Goal: Task Accomplishment & Management: Complete application form

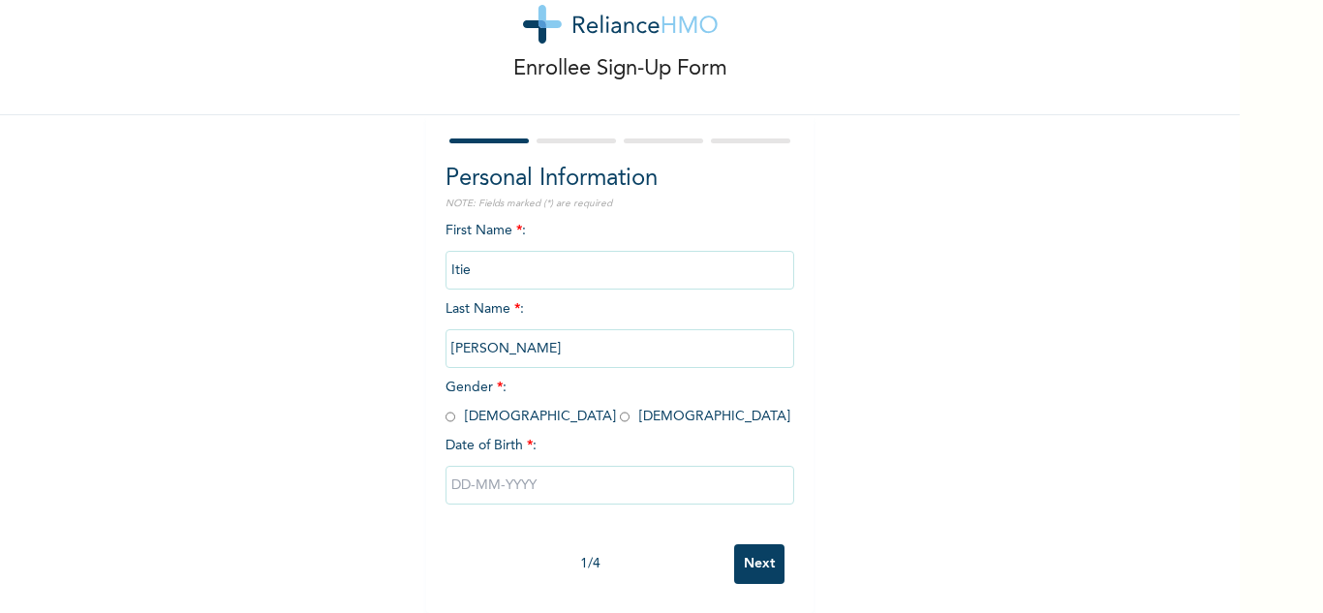
scroll to position [68, 0]
click at [543, 474] on input "text" at bounding box center [619, 485] width 349 height 39
select select "8"
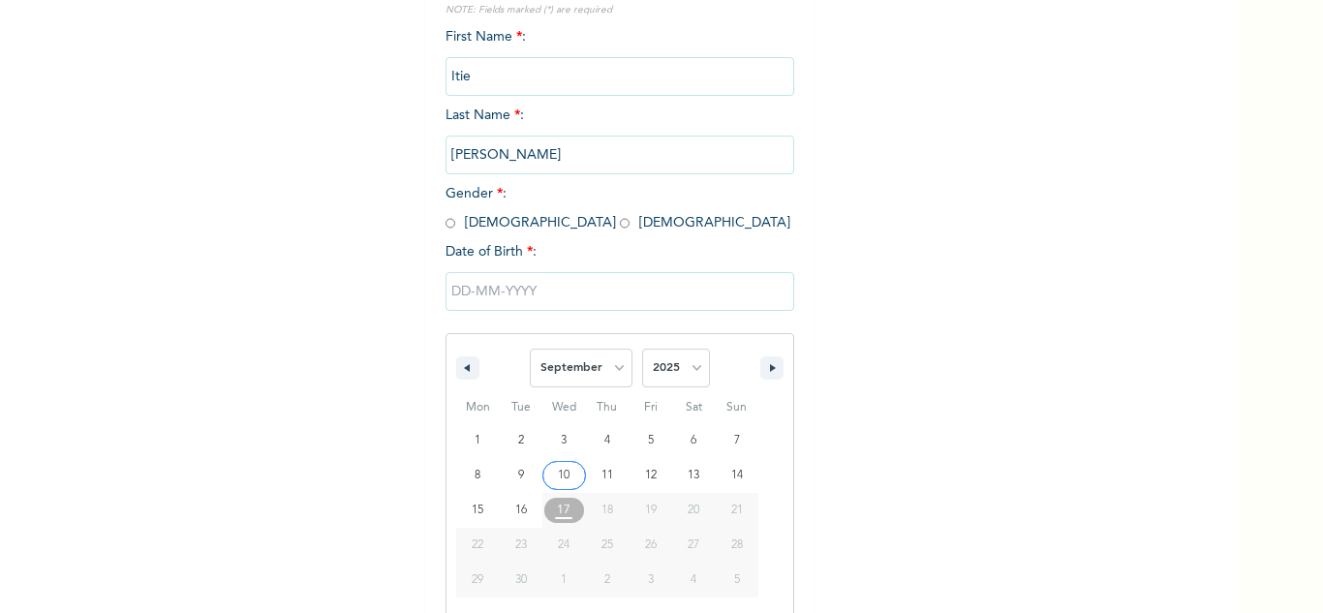
scroll to position [267, 0]
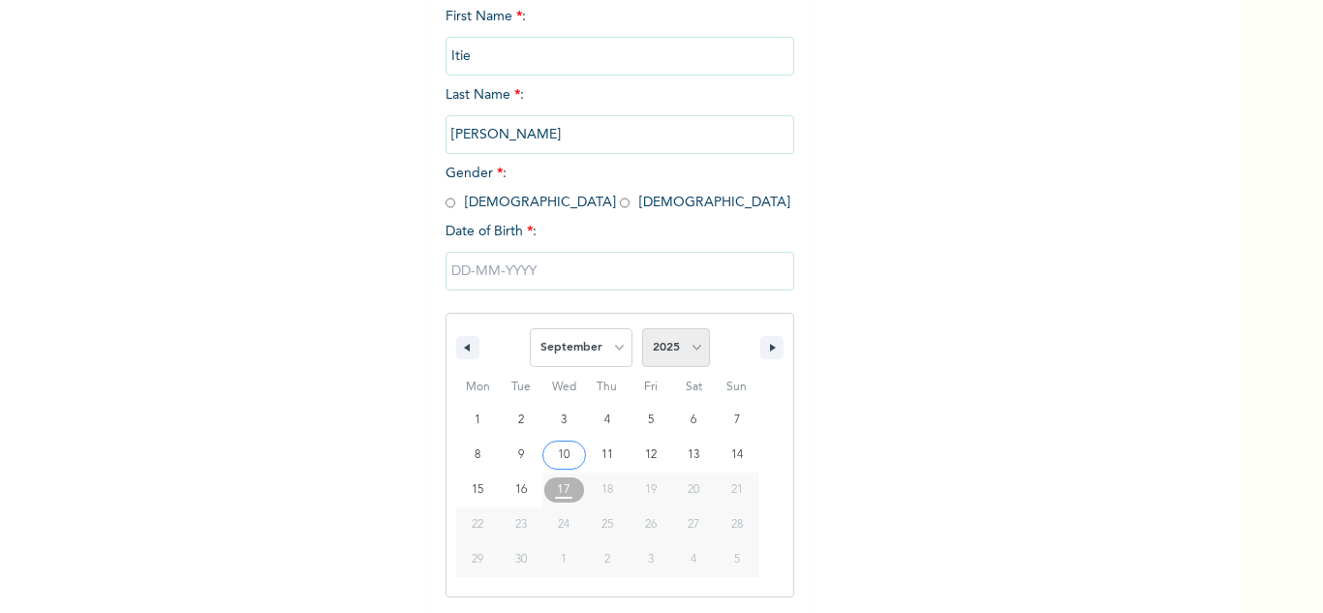
click at [690, 358] on select "2025 2024 2023 2022 2021 2020 2019 2018 2017 2016 2015 2014 2013 2012 2011 2010…" at bounding box center [676, 347] width 68 height 39
select select "1989"
click at [642, 329] on select "2025 2024 2023 2022 2021 2020 2019 2018 2017 2016 2015 2014 2013 2012 2011 2010…" at bounding box center [676, 347] width 68 height 39
click at [446, 200] on div "Personal Information NOTE: Fields marked (*) are required First Name * : Itie L…" at bounding box center [619, 283] width 349 height 670
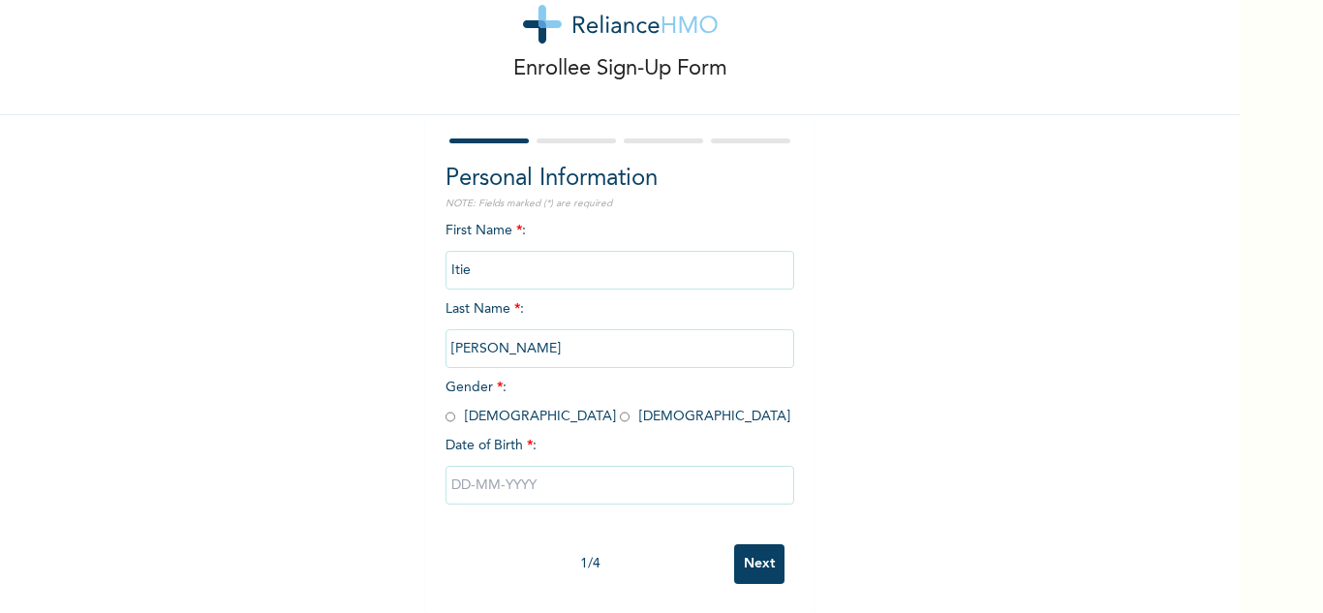
scroll to position [68, 0]
click at [445, 408] on input "radio" at bounding box center [450, 417] width 10 height 18
radio input "true"
click at [546, 474] on input "text" at bounding box center [619, 485] width 349 height 39
select select "8"
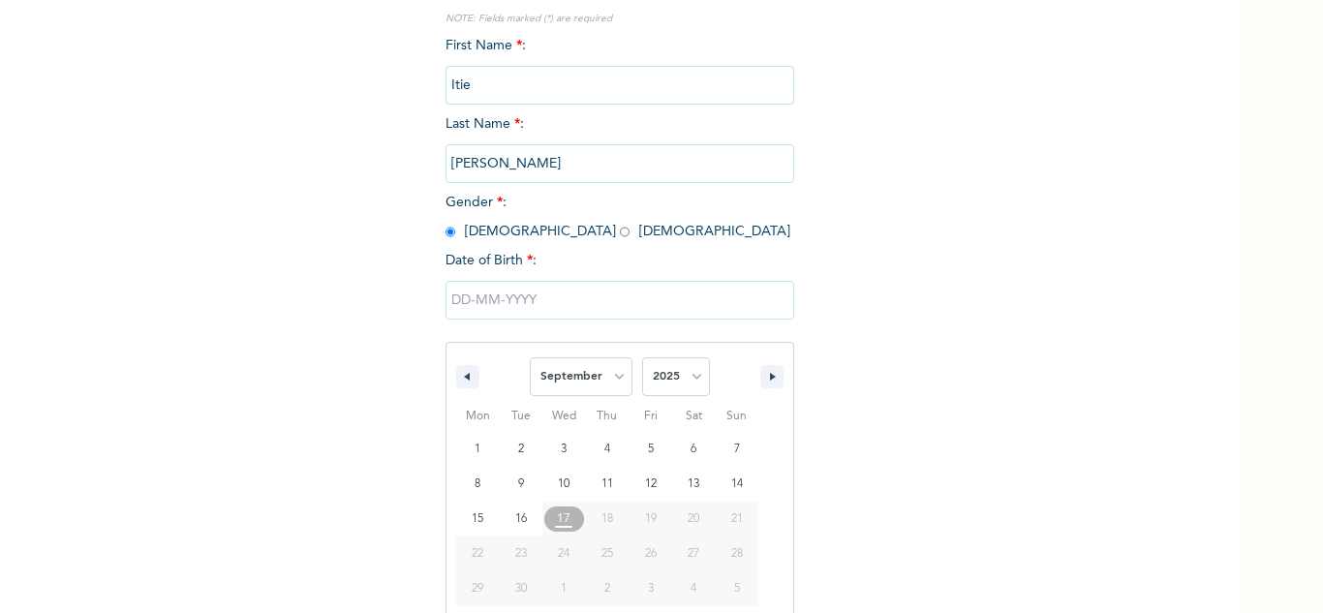
scroll to position [267, 0]
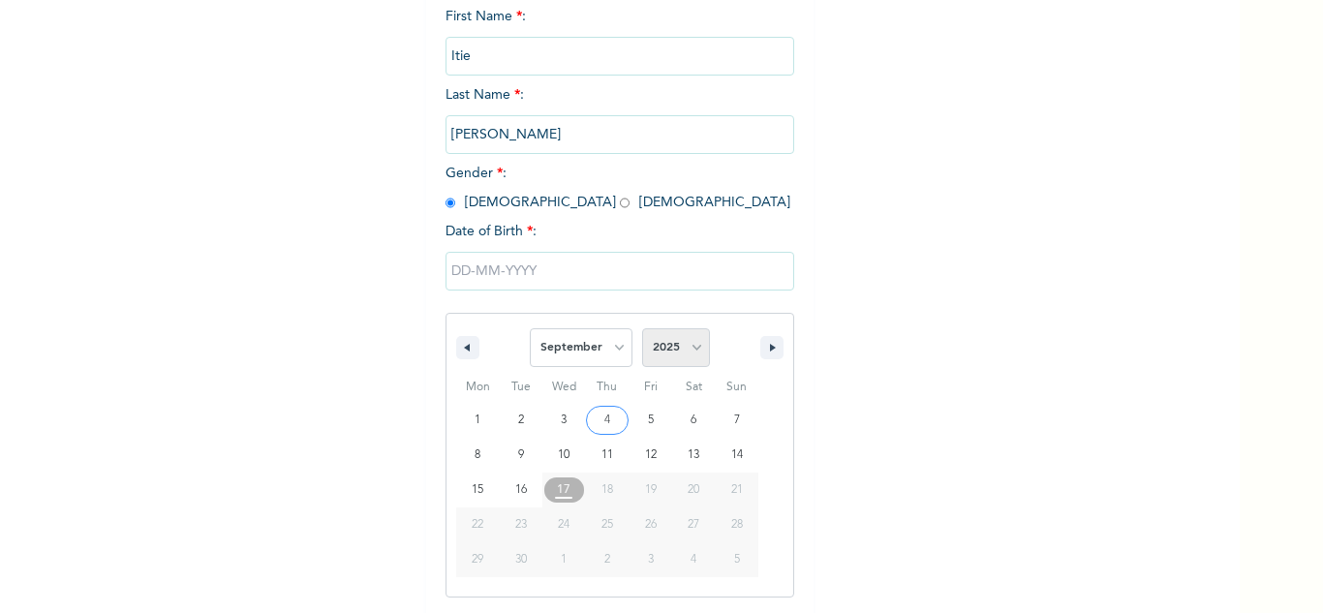
click at [687, 351] on select "2025 2024 2023 2022 2021 2020 2019 2018 2017 2016 2015 2014 2013 2012 2011 2010…" at bounding box center [676, 347] width 68 height 39
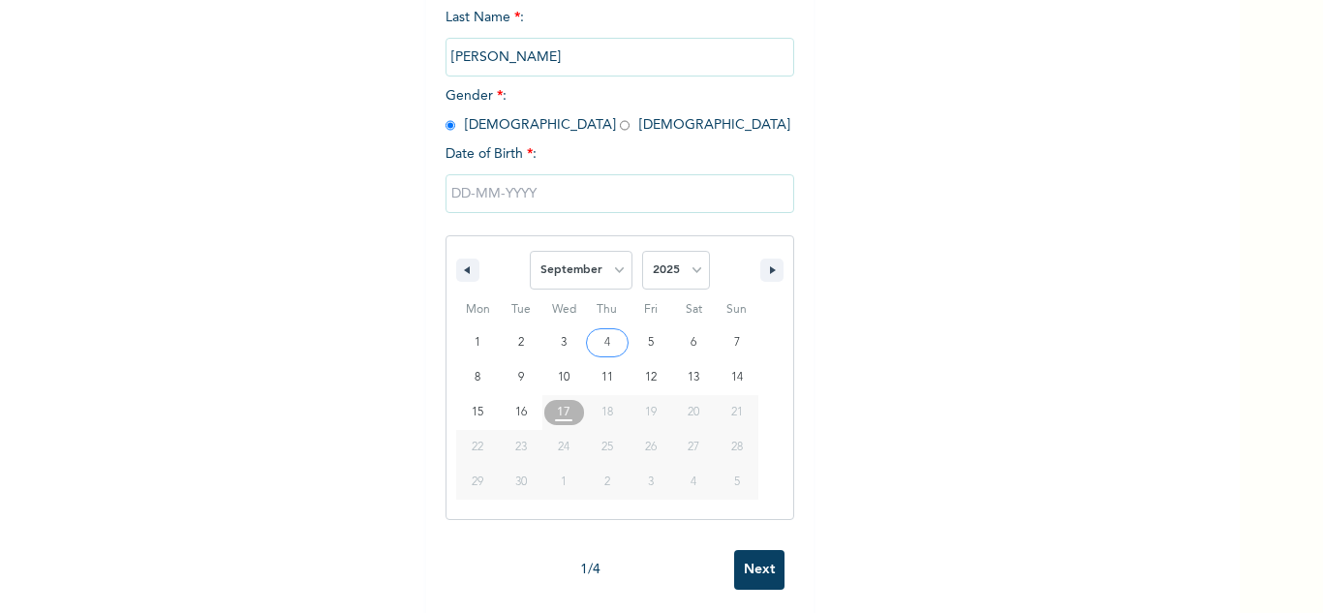
scroll to position [366, 0]
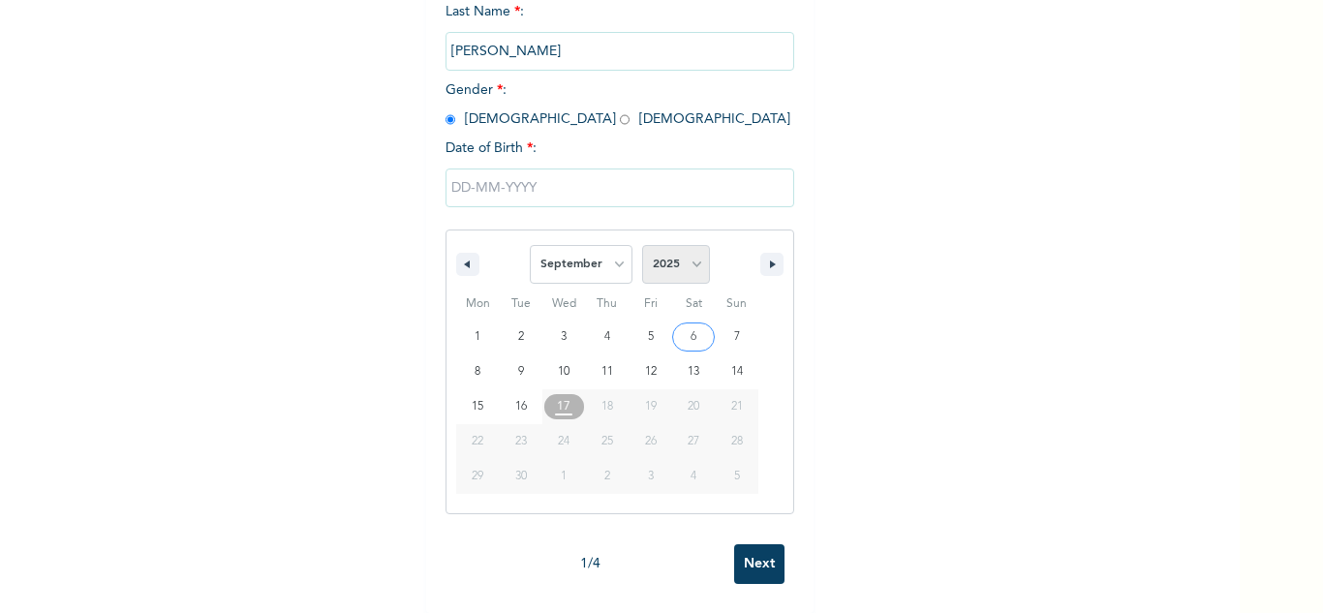
click at [683, 246] on select "2025 2024 2023 2022 2021 2020 2019 2018 2017 2016 2015 2014 2013 2012 2011 2010…" at bounding box center [676, 264] width 68 height 39
click at [691, 251] on select "2025 2024 2023 2022 2021 2020 2019 2018 2017 2016 2015 2014 2013 2012 2011 2010…" at bounding box center [676, 264] width 68 height 39
select select "1989"
click at [642, 245] on select "2025 2024 2023 2022 2021 2020 2019 2018 2017 2016 2015 2014 2013 2012 2011 2010…" at bounding box center [676, 264] width 68 height 39
click at [608, 258] on select "January February March April May June July August September October November De…" at bounding box center [581, 264] width 103 height 39
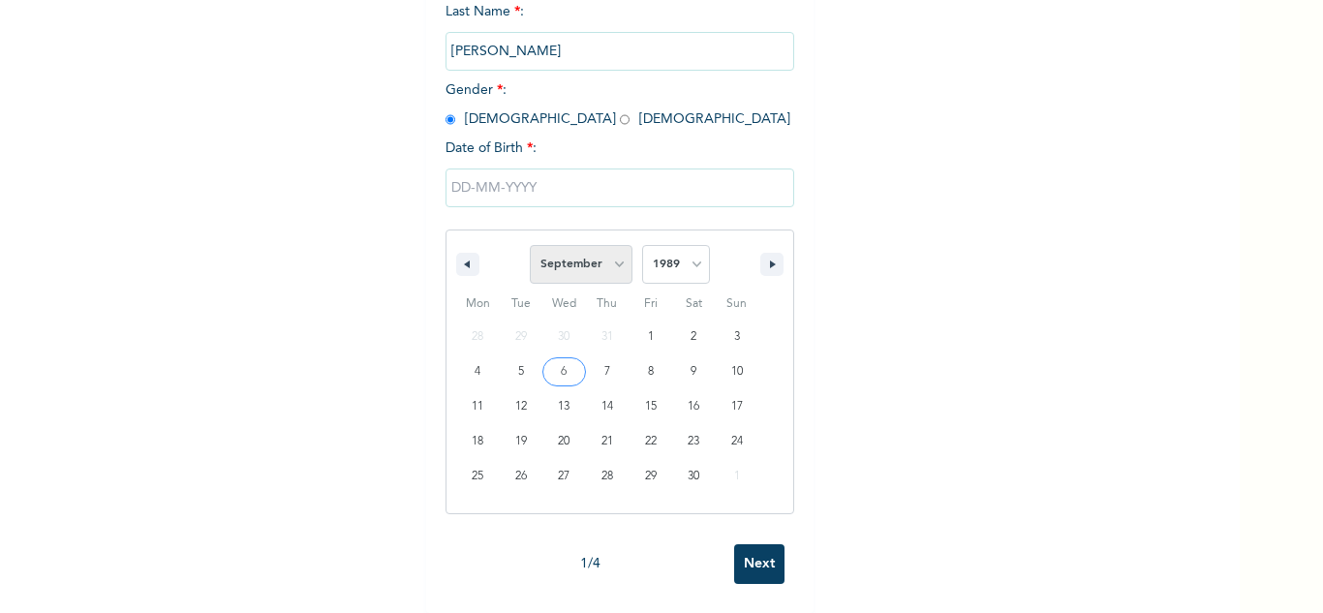
select select "2"
click at [530, 245] on select "January February March April May June July August September October November De…" at bounding box center [581, 264] width 103 height 39
type input "[DATE]"
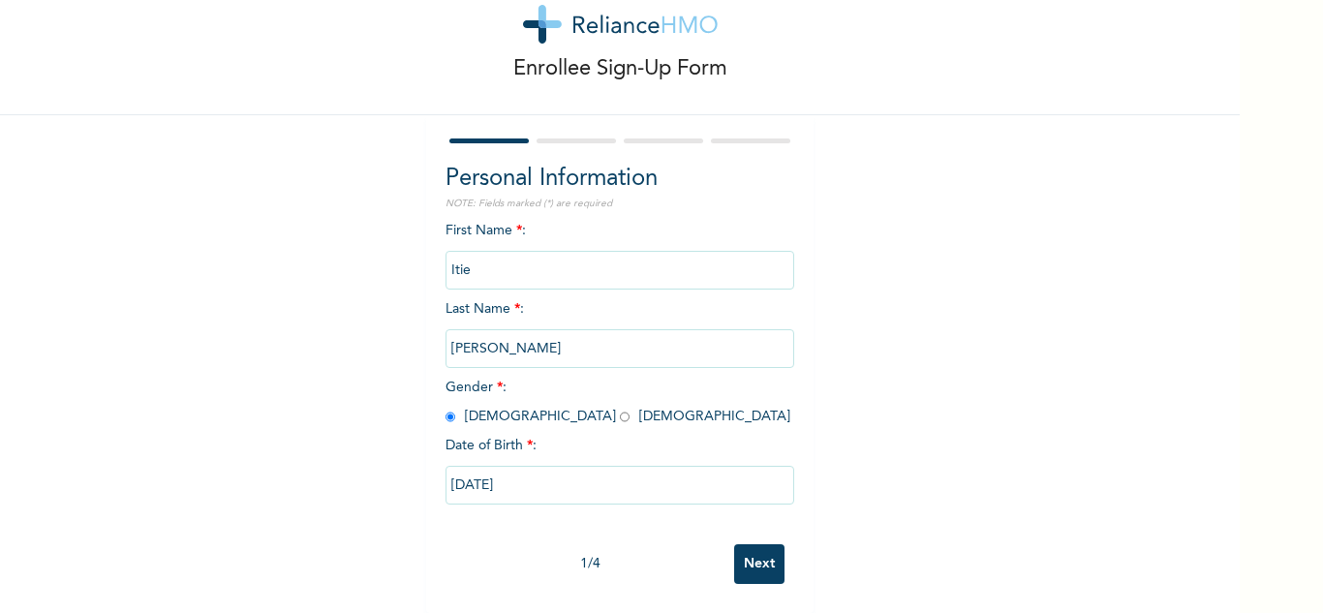
click at [560, 329] on input "[PERSON_NAME]" at bounding box center [619, 348] width 349 height 39
click at [557, 339] on input "[PERSON_NAME]" at bounding box center [619, 348] width 349 height 39
click at [906, 261] on div "Enrollee Sign-Up Form Personal Information NOTE: Fields marked (*) are required…" at bounding box center [619, 280] width 1239 height 666
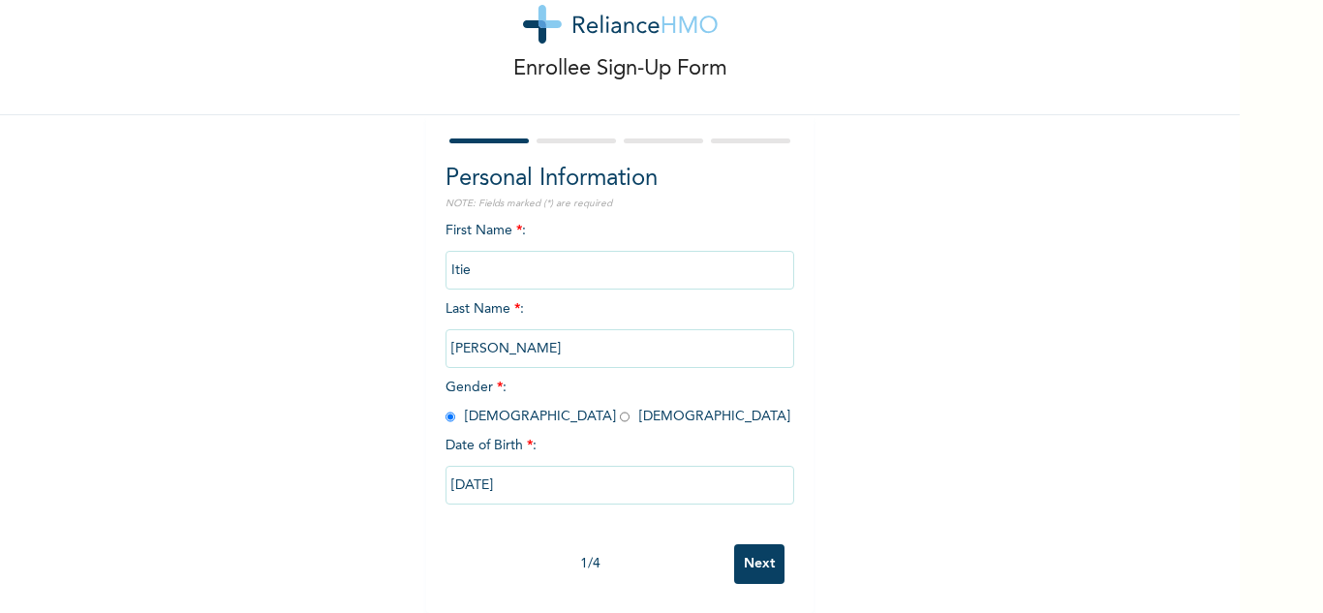
click at [559, 251] on input "Itie" at bounding box center [619, 270] width 349 height 39
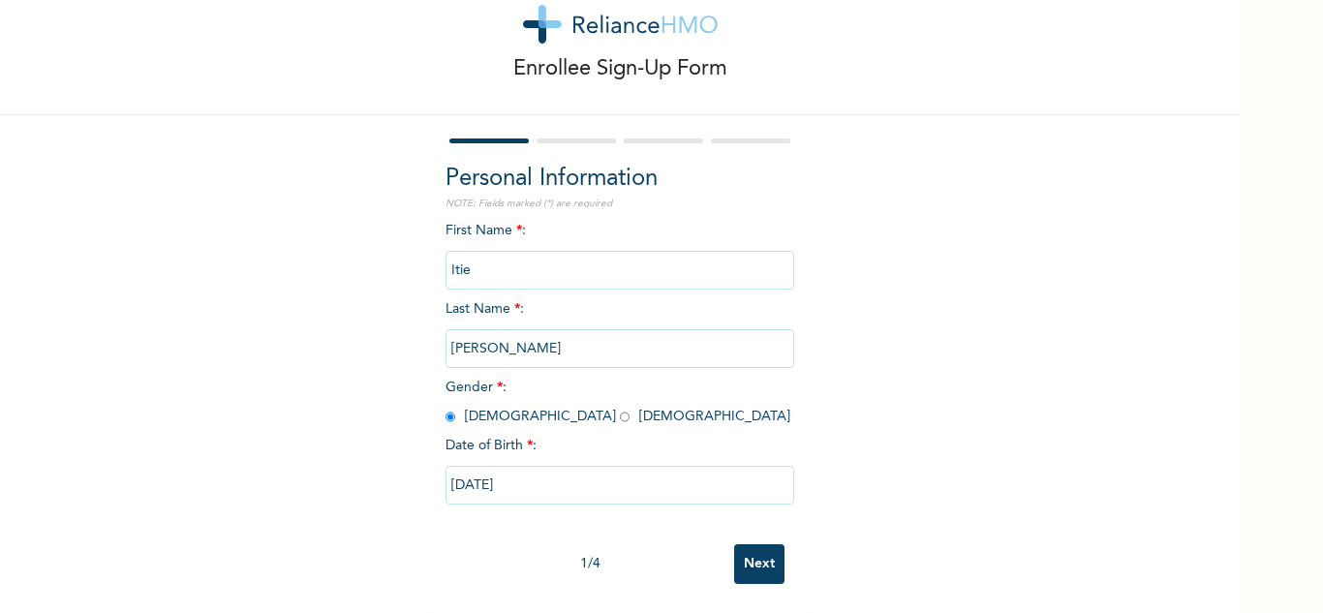
click at [559, 251] on input "Itie" at bounding box center [619, 270] width 349 height 39
click at [563, 252] on input "Itie" at bounding box center [619, 270] width 349 height 39
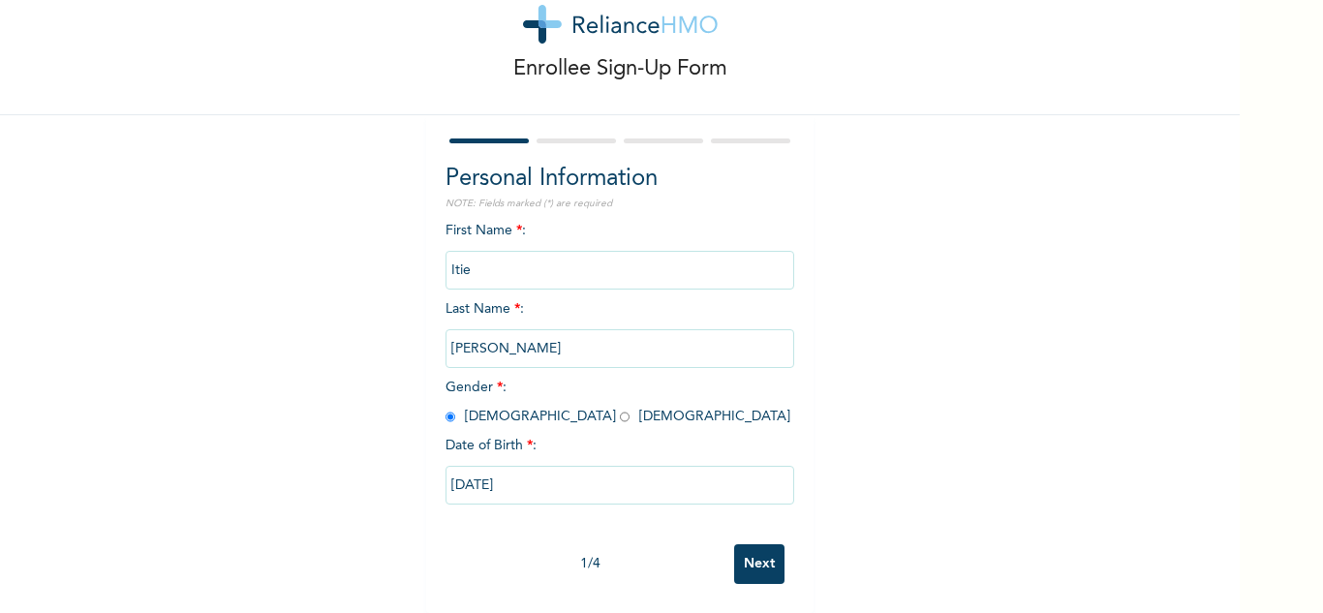
click at [764, 551] on input "Next" at bounding box center [759, 564] width 50 height 40
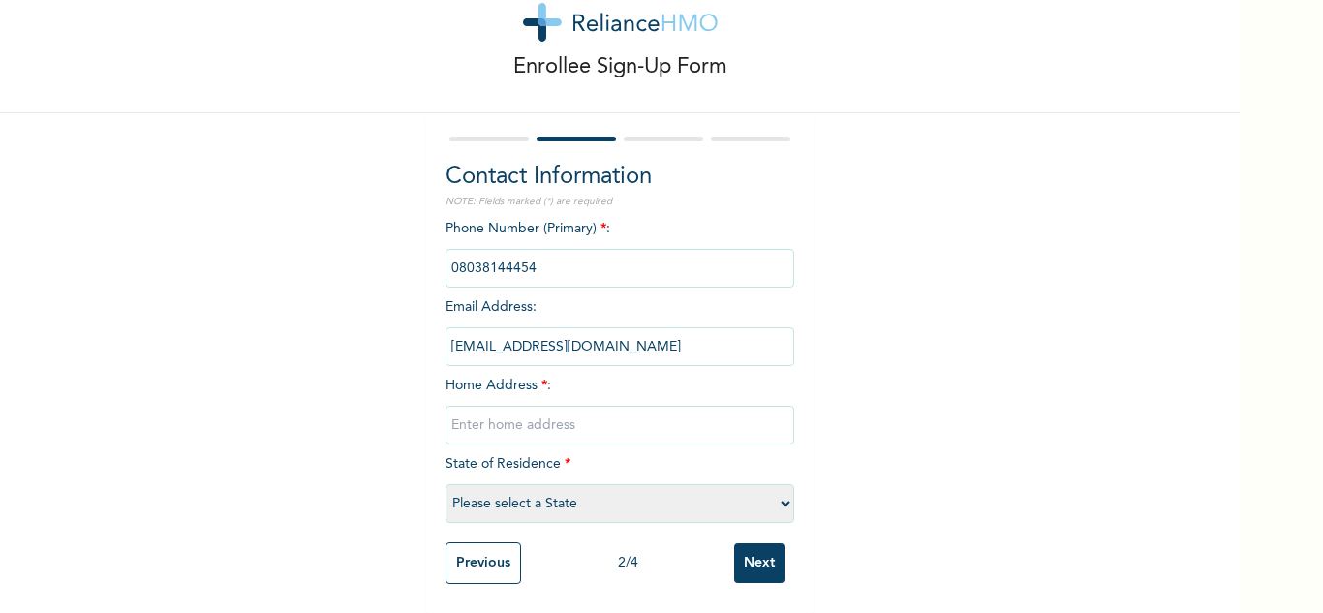
click at [641, 501] on select "Please select a State [PERSON_NAME] (FCT) [PERSON_NAME] Ibom [GEOGRAPHIC_DATA] …" at bounding box center [619, 503] width 349 height 39
select select "3"
click at [445, 484] on select "Please select a State [PERSON_NAME] (FCT) [PERSON_NAME] Ibom [GEOGRAPHIC_DATA] …" at bounding box center [619, 503] width 349 height 39
click at [566, 412] on input "text" at bounding box center [619, 425] width 349 height 39
type input "[STREET_ADDRESS]"
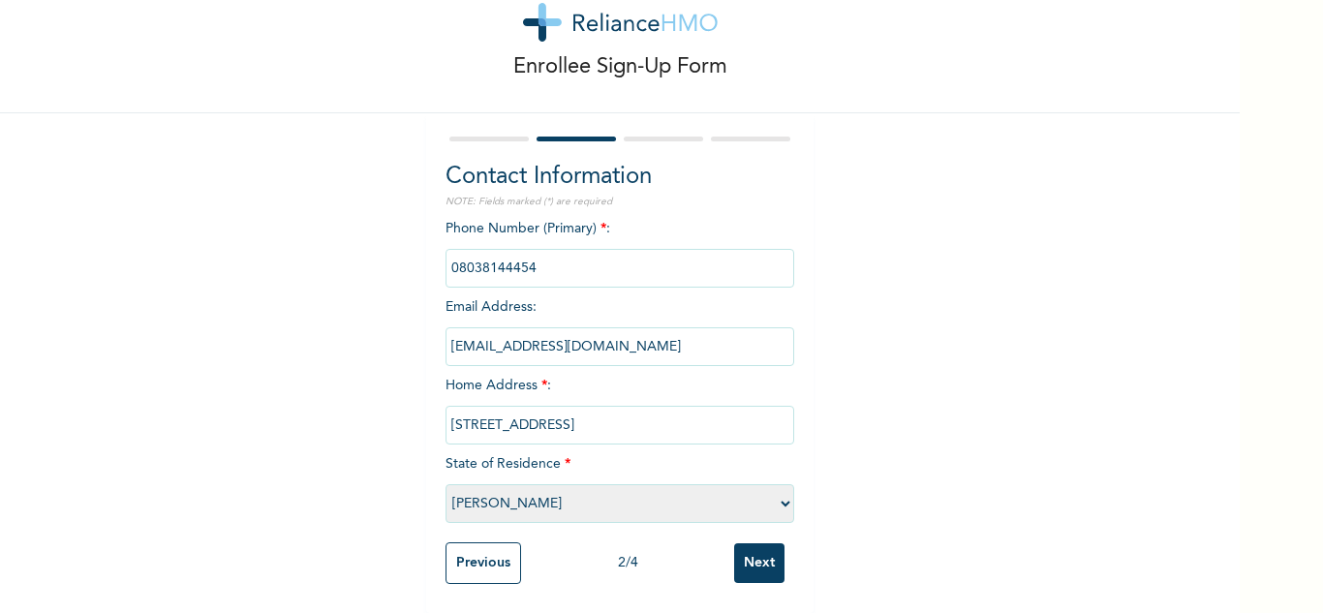
click at [758, 551] on input "Next" at bounding box center [759, 563] width 50 height 40
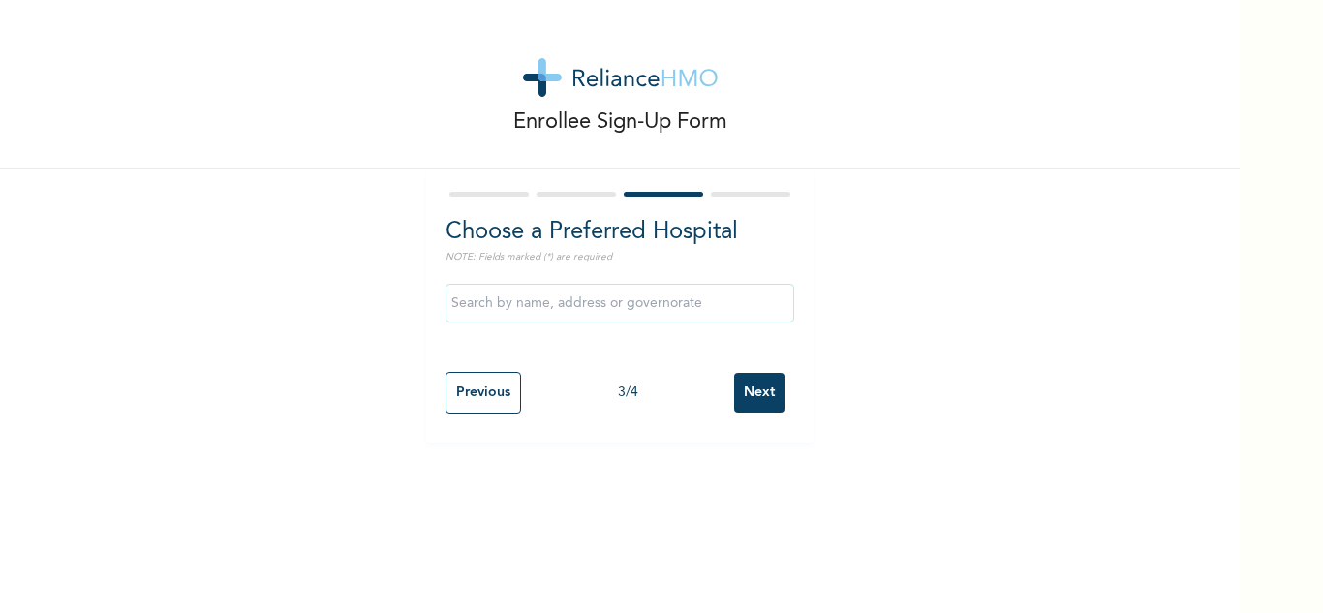
scroll to position [0, 0]
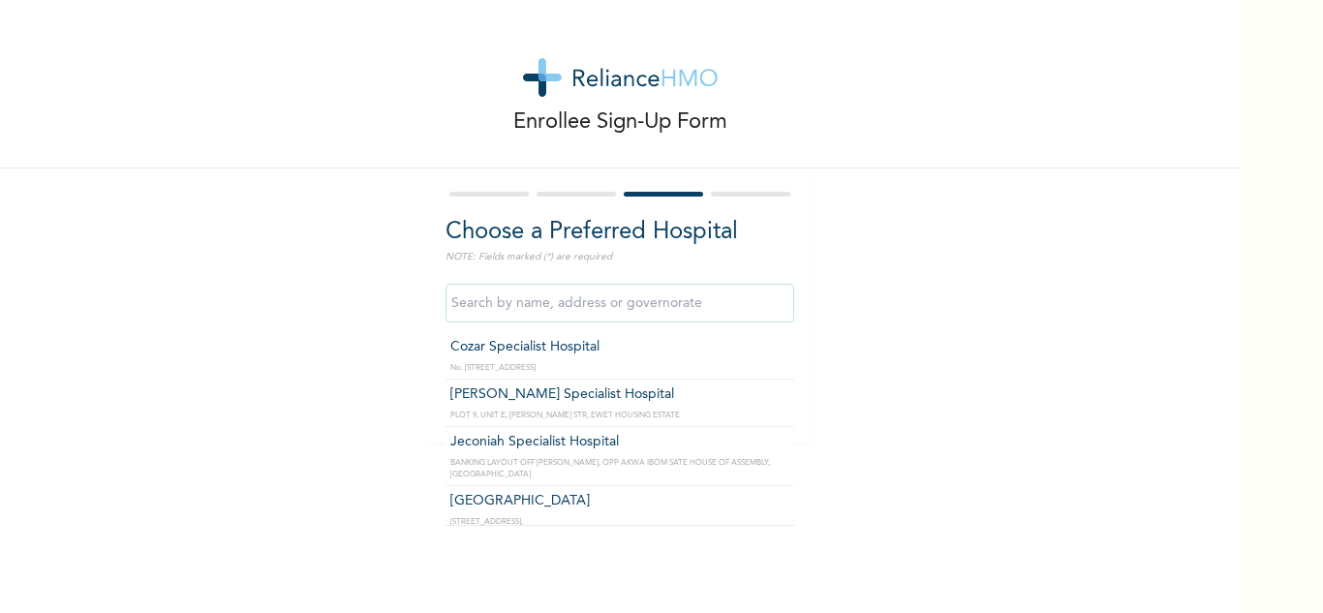
click at [657, 316] on input "text" at bounding box center [619, 303] width 349 height 39
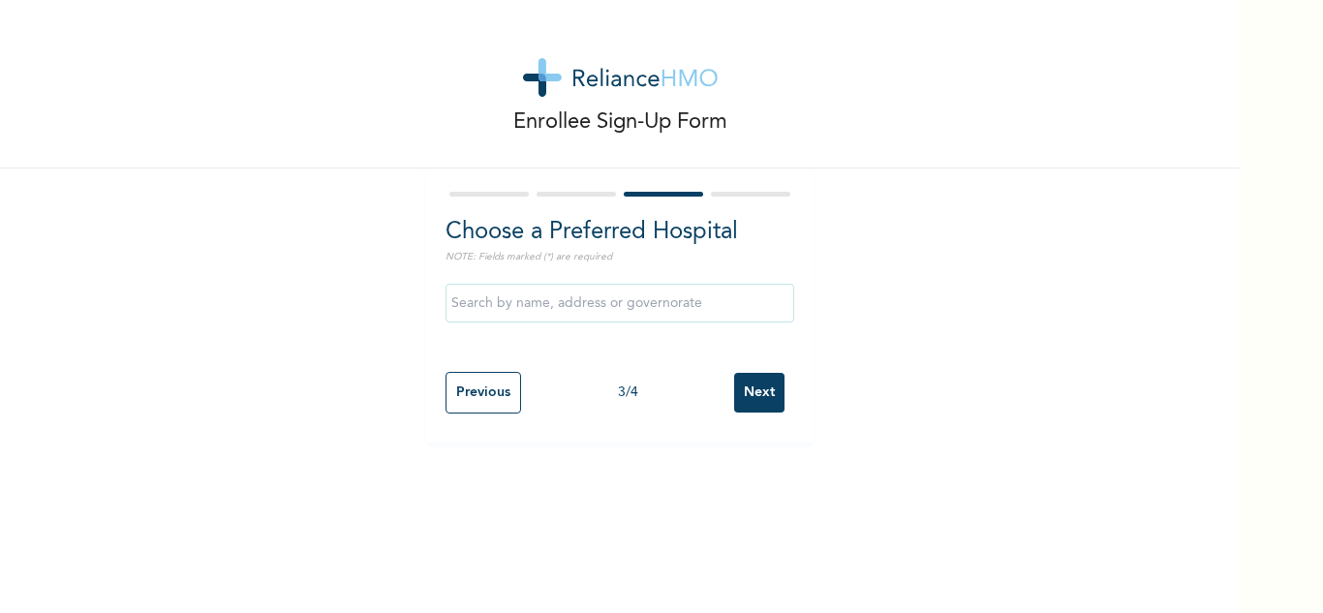
click at [751, 196] on div at bounding box center [750, 194] width 79 height 5
click at [754, 194] on div at bounding box center [750, 194] width 79 height 5
click at [488, 380] on input "Previous" at bounding box center [483, 393] width 76 height 42
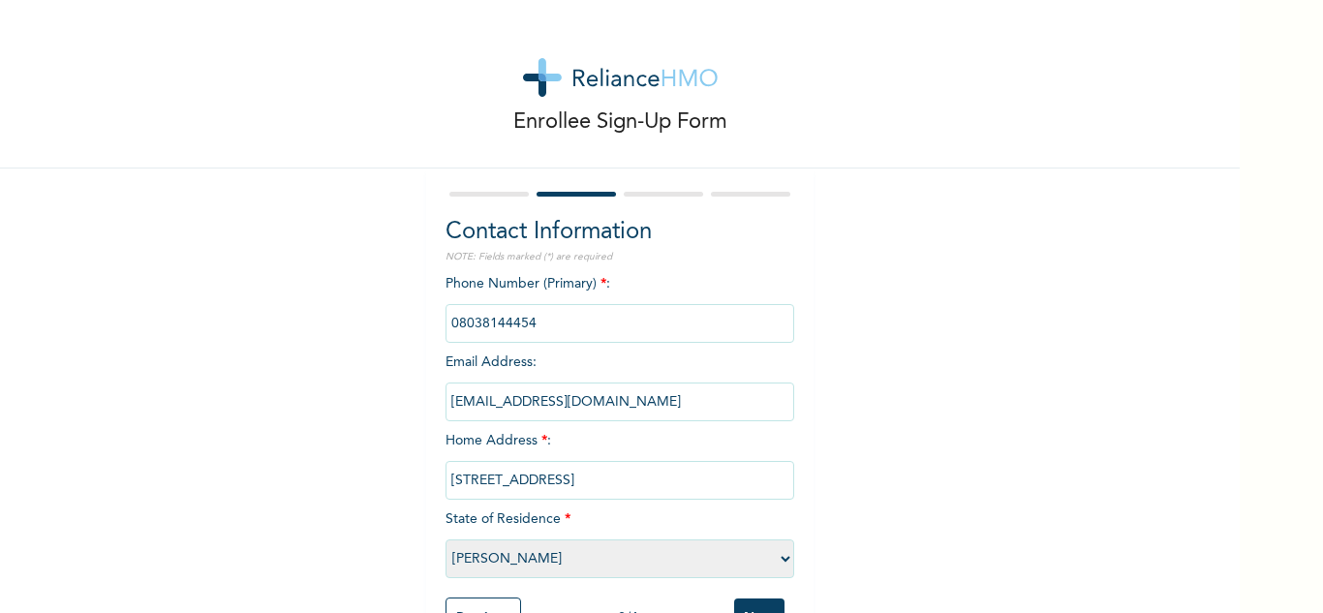
click at [545, 555] on select "Please select a State [PERSON_NAME] (FCT) [PERSON_NAME] Ibom [GEOGRAPHIC_DATA] …" at bounding box center [619, 558] width 349 height 39
select select "25"
click at [445, 539] on select "Please select a State [PERSON_NAME] (FCT) [PERSON_NAME] Ibom [GEOGRAPHIC_DATA] …" at bounding box center [619, 558] width 349 height 39
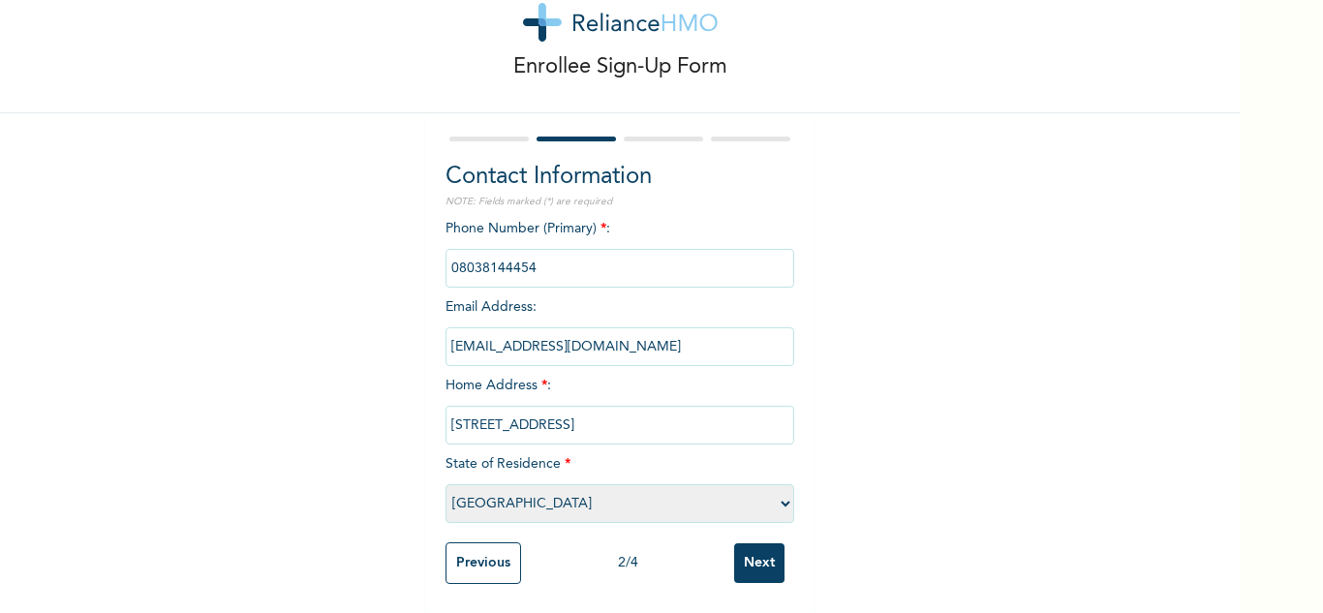
click at [741, 546] on input "Next" at bounding box center [759, 563] width 50 height 40
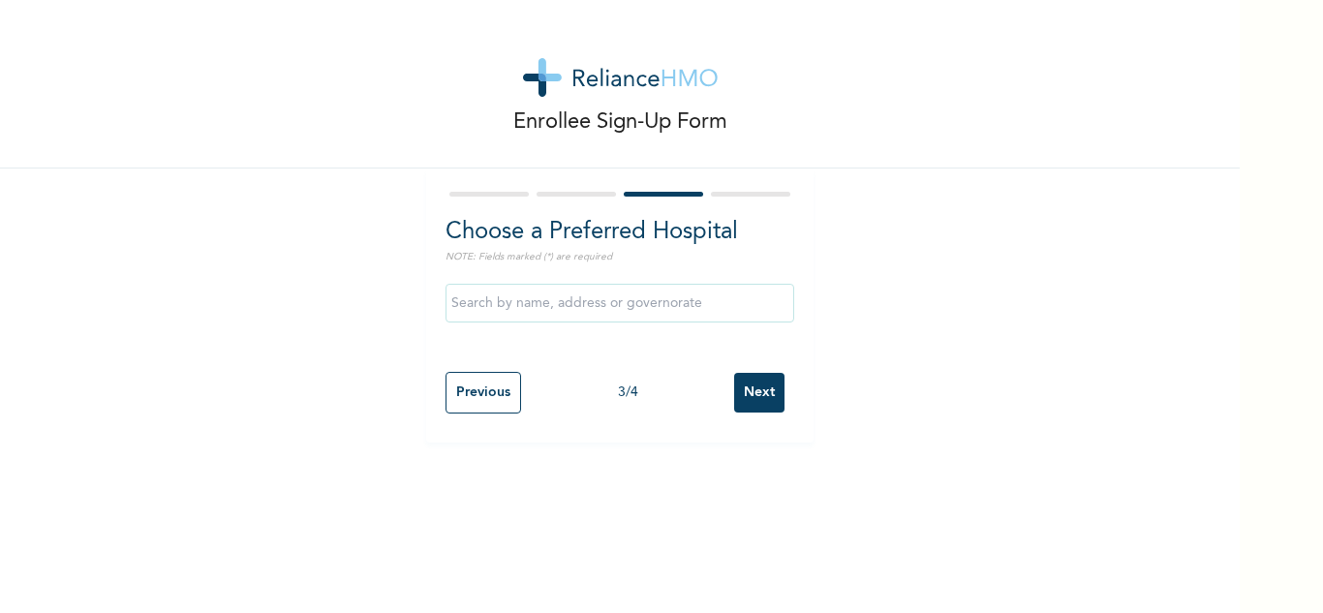
scroll to position [0, 0]
click at [718, 310] on input "text" at bounding box center [619, 303] width 349 height 39
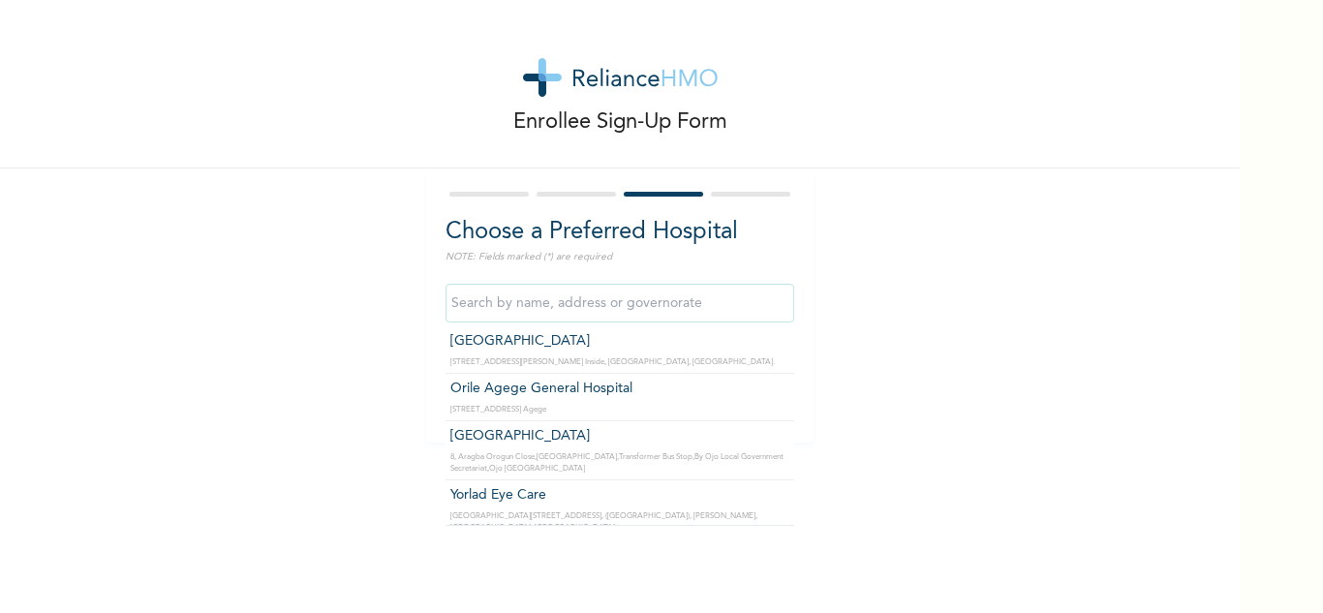
scroll to position [25742, 0]
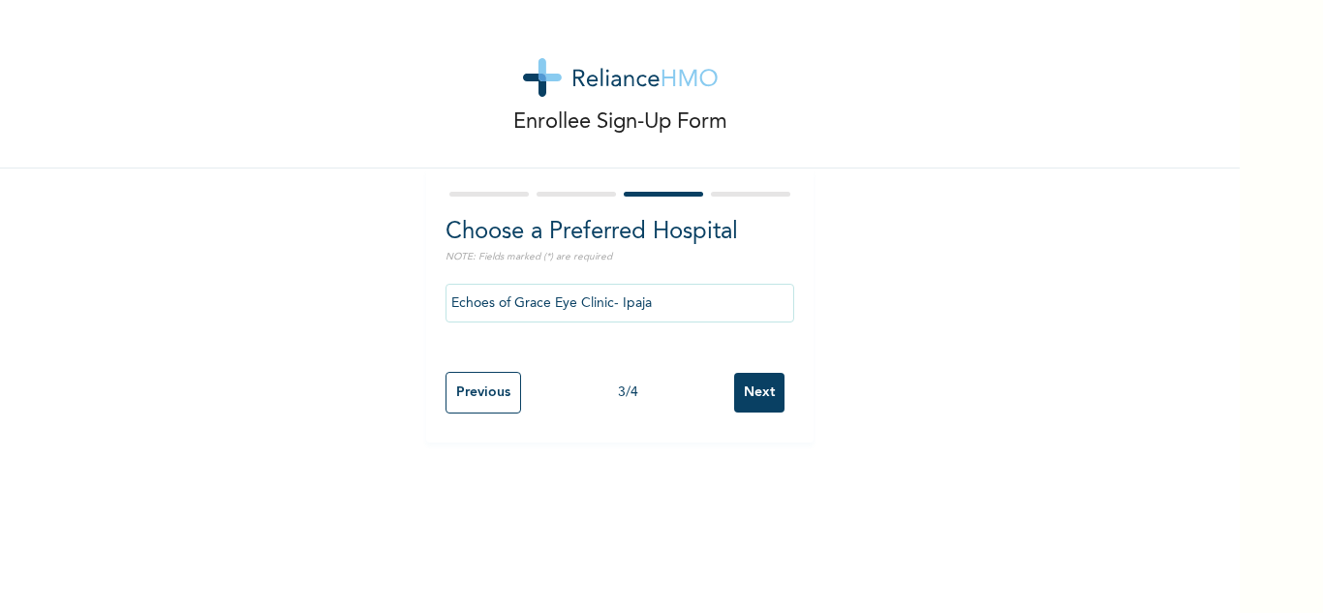
click at [684, 302] on input "Echoes of Grace Eye Clinic- Ipaja" at bounding box center [619, 303] width 349 height 39
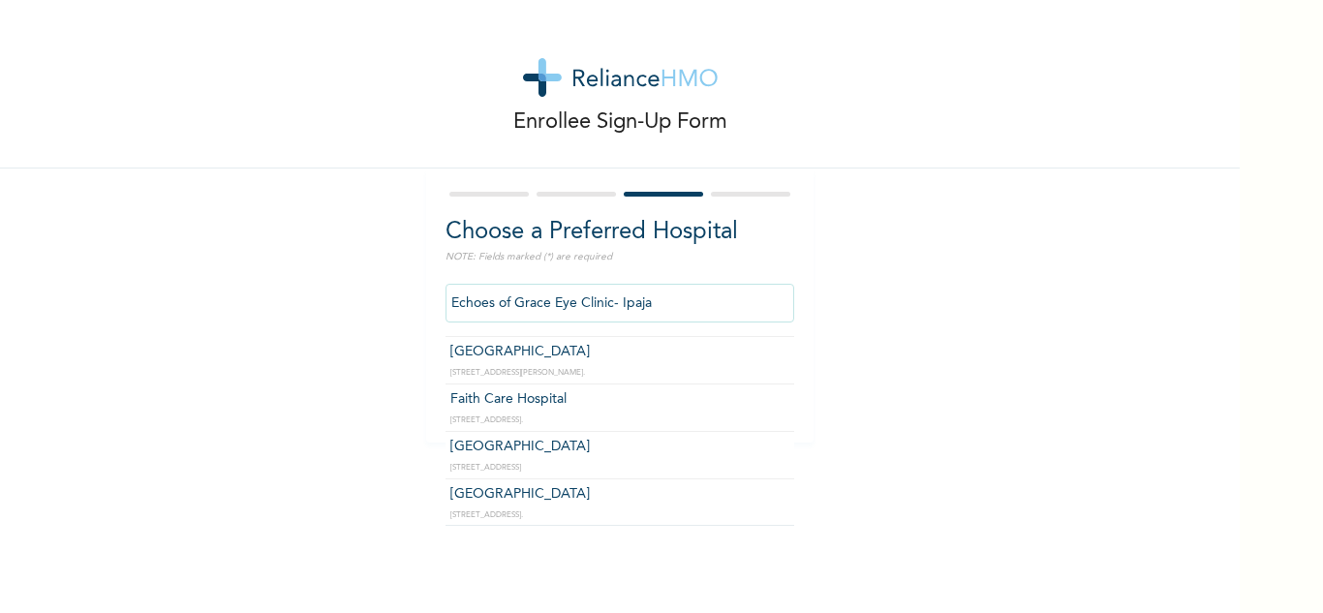
scroll to position [0, 0]
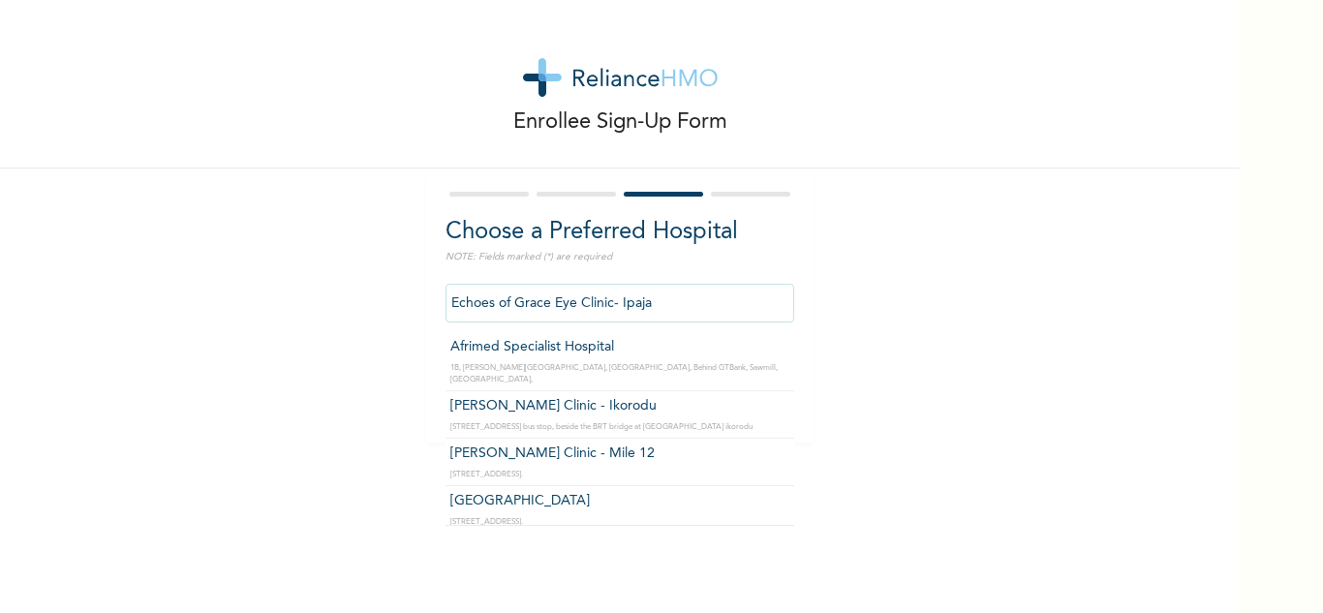
type input "[PERSON_NAME] Clinic - Ikorodu"
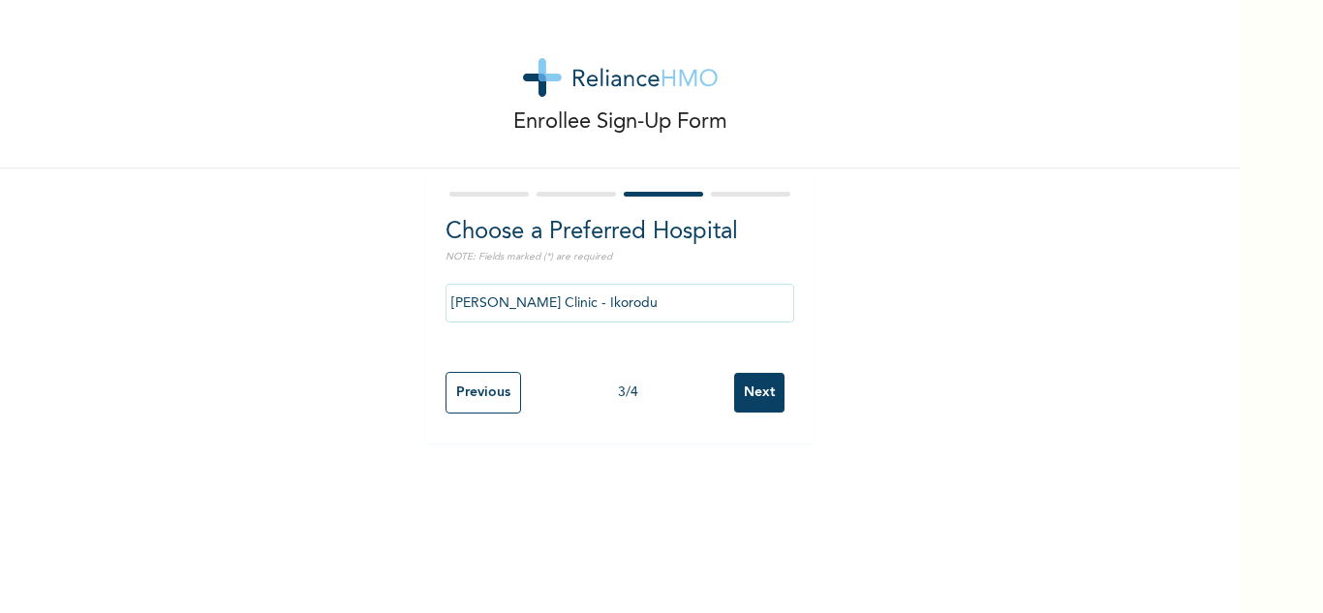
click at [736, 395] on input "Next" at bounding box center [759, 393] width 50 height 40
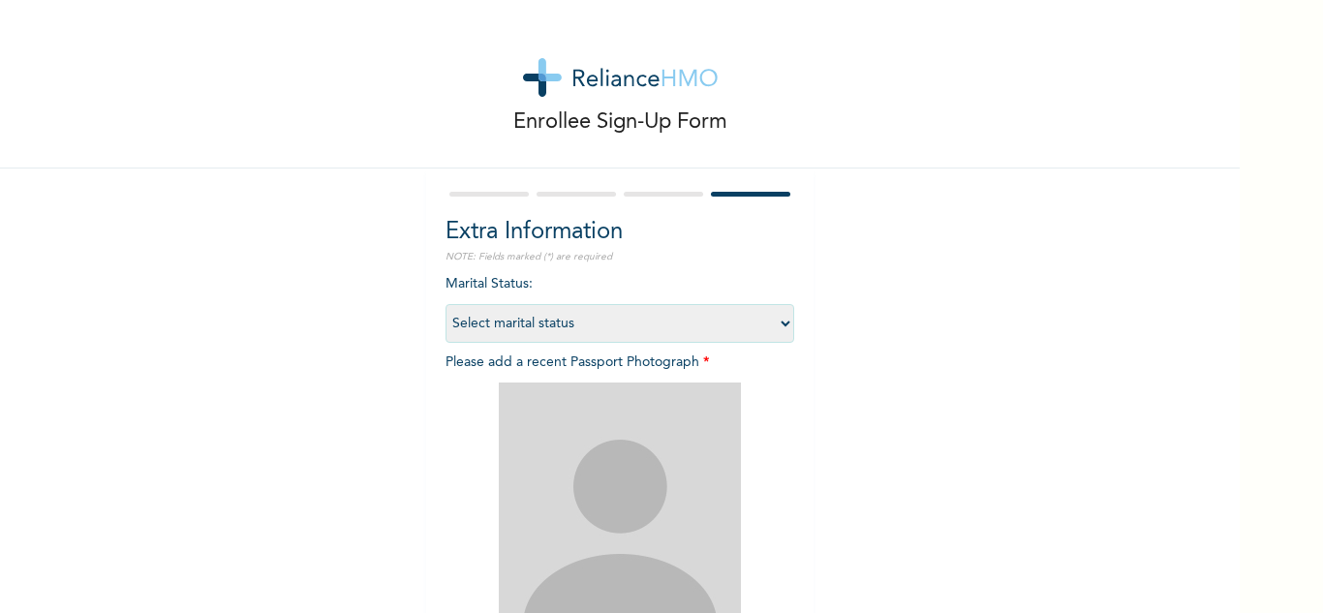
click at [776, 321] on select "Select marital status [DEMOGRAPHIC_DATA] Married [DEMOGRAPHIC_DATA] Widow/[DEMO…" at bounding box center [619, 323] width 349 height 39
click at [953, 311] on div "Enrollee Sign-Up Form Extra Information NOTE: Fields marked (*) are required Ma…" at bounding box center [619, 417] width 1239 height 834
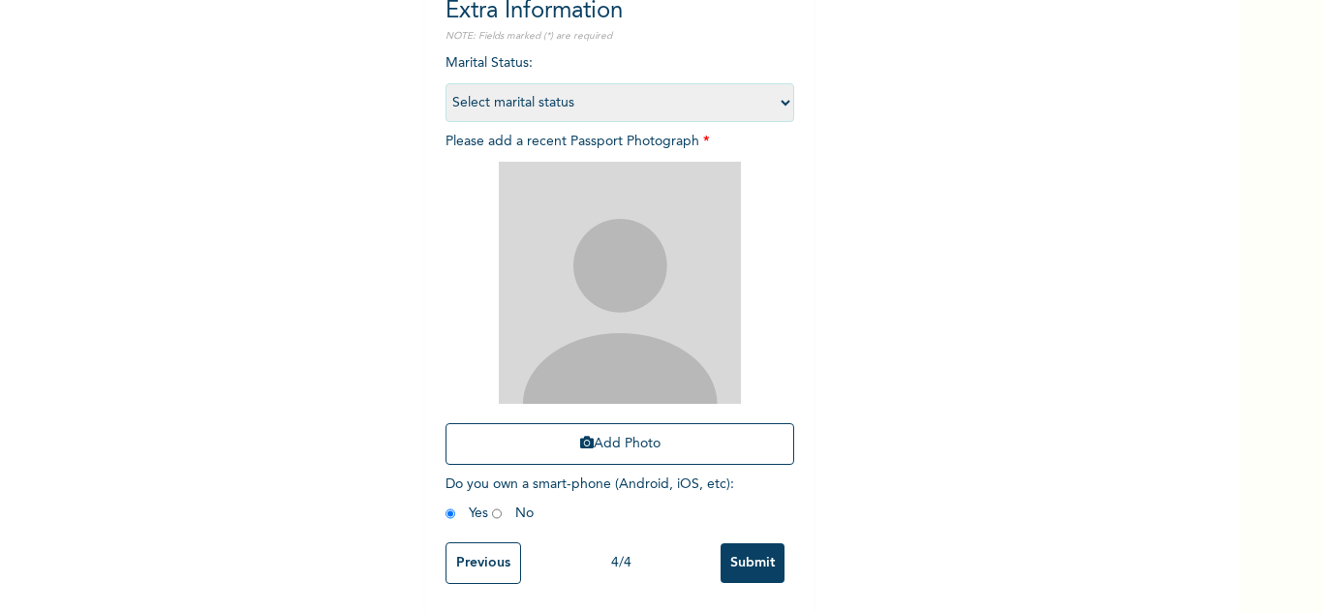
scroll to position [235, 0]
click at [469, 554] on input "Previous" at bounding box center [483, 563] width 76 height 42
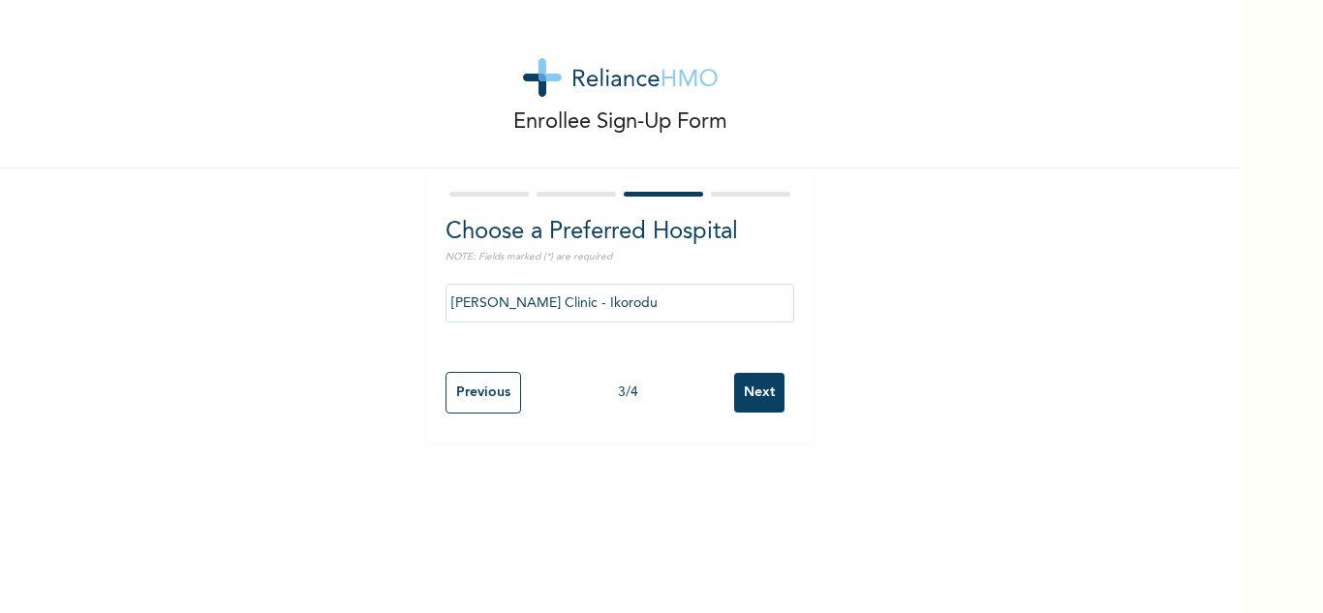
click at [472, 389] on input "Previous" at bounding box center [483, 393] width 76 height 42
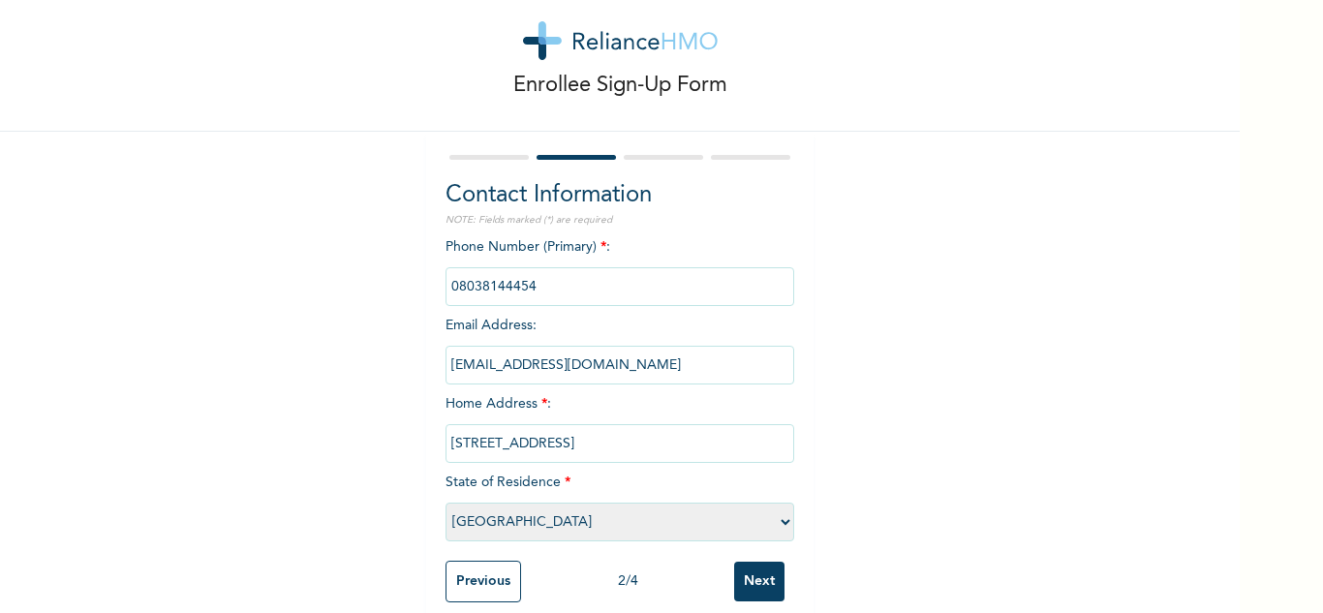
scroll to position [70, 0]
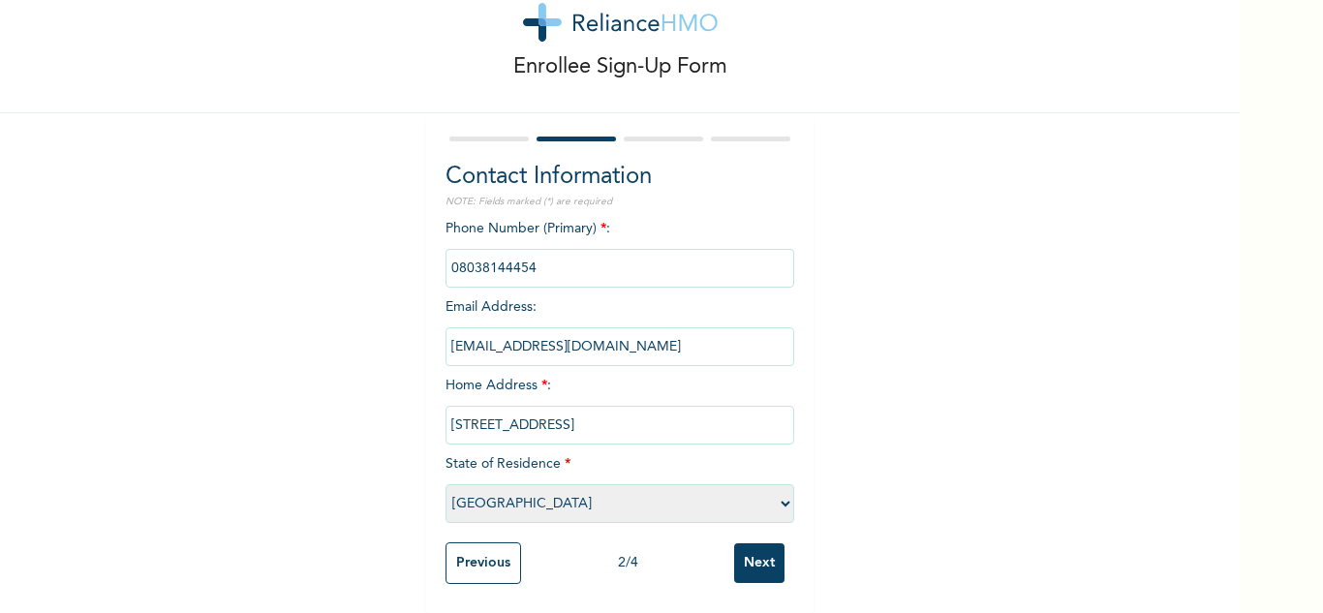
click at [540, 491] on select "Please select a State [PERSON_NAME] (FCT) [PERSON_NAME] Ibom [GEOGRAPHIC_DATA] …" at bounding box center [619, 503] width 349 height 39
select select "3"
click at [445, 484] on select "Please select a State [PERSON_NAME] (FCT) [PERSON_NAME] Ibom [GEOGRAPHIC_DATA] …" at bounding box center [619, 503] width 349 height 39
click at [763, 543] on input "Next" at bounding box center [759, 563] width 50 height 40
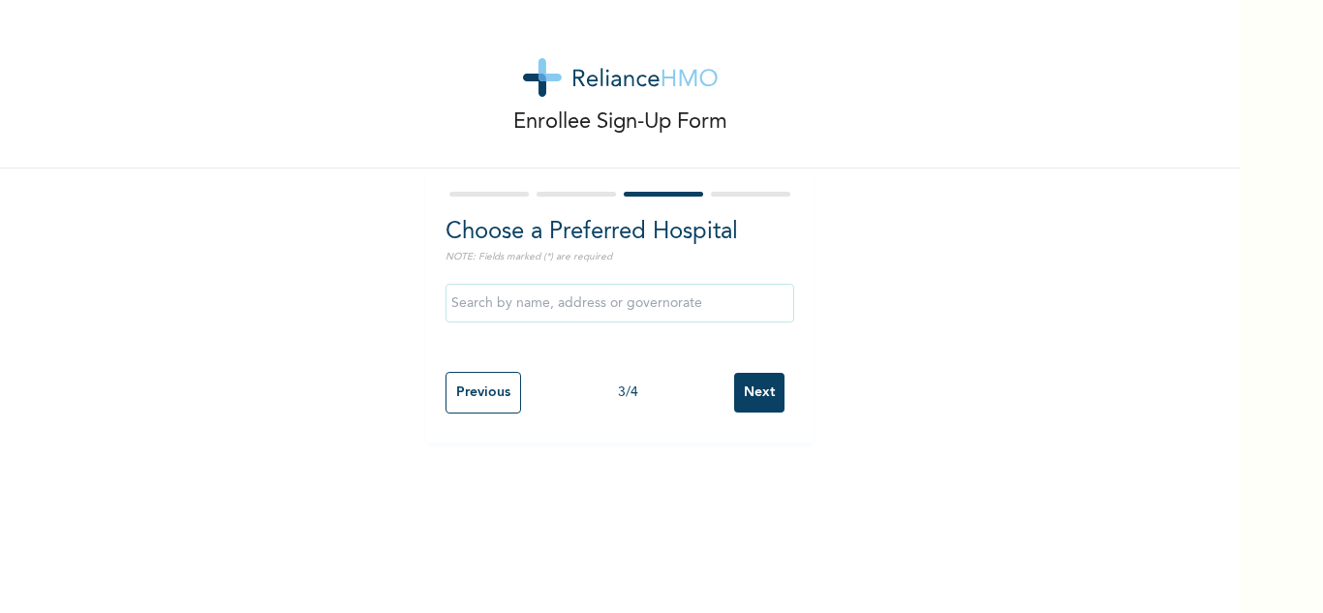
scroll to position [0, 0]
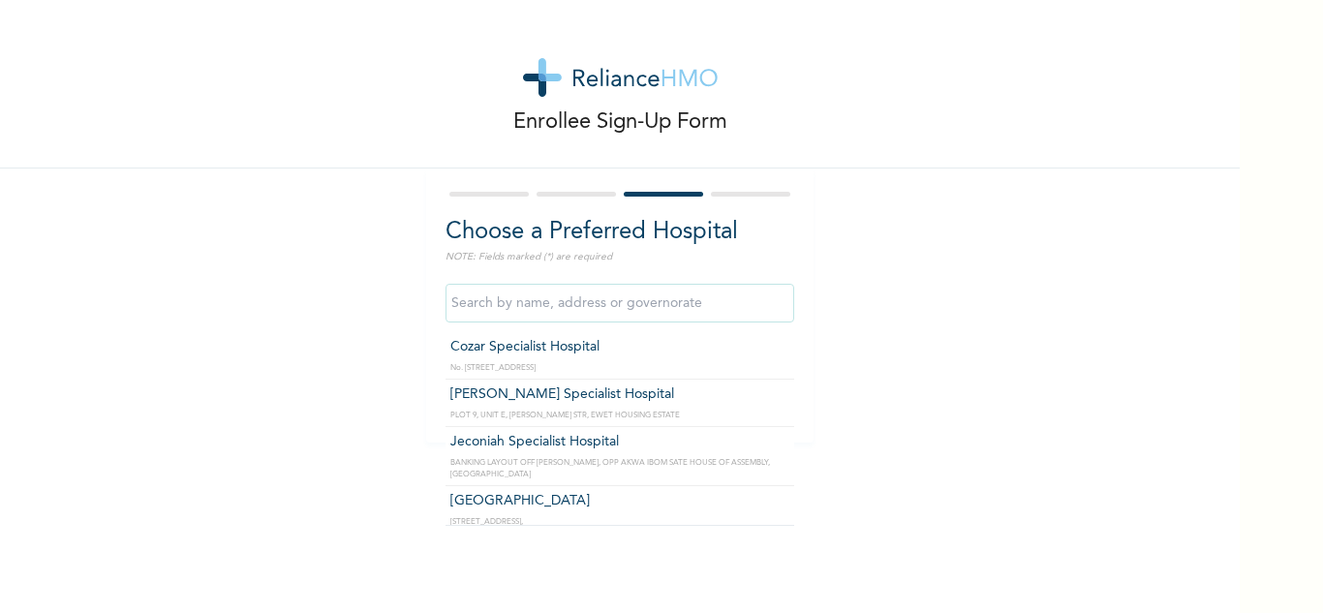
click at [595, 300] on input "text" at bounding box center [619, 303] width 349 height 39
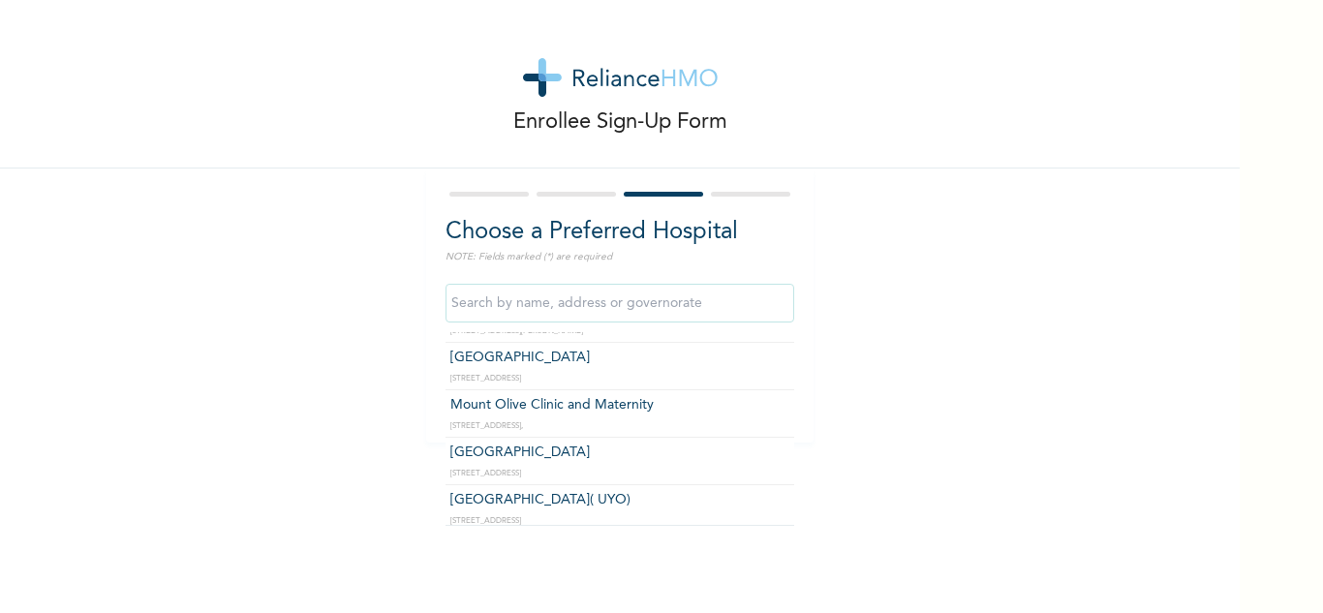
scroll to position [307, 0]
